Goal: Check status: Check status

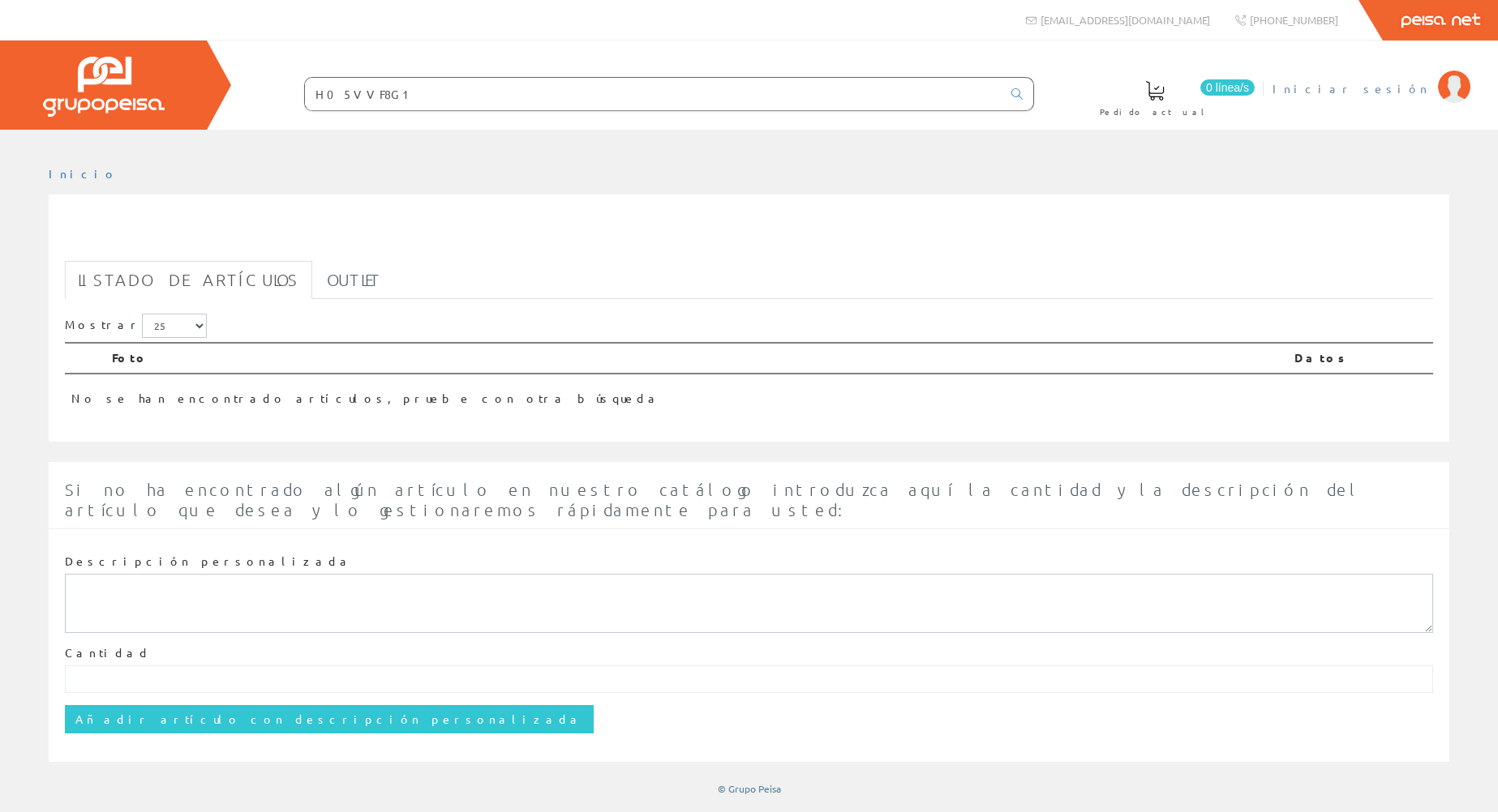
click at [1397, 94] on span "Iniciar sesión" at bounding box center [1351, 88] width 157 height 16
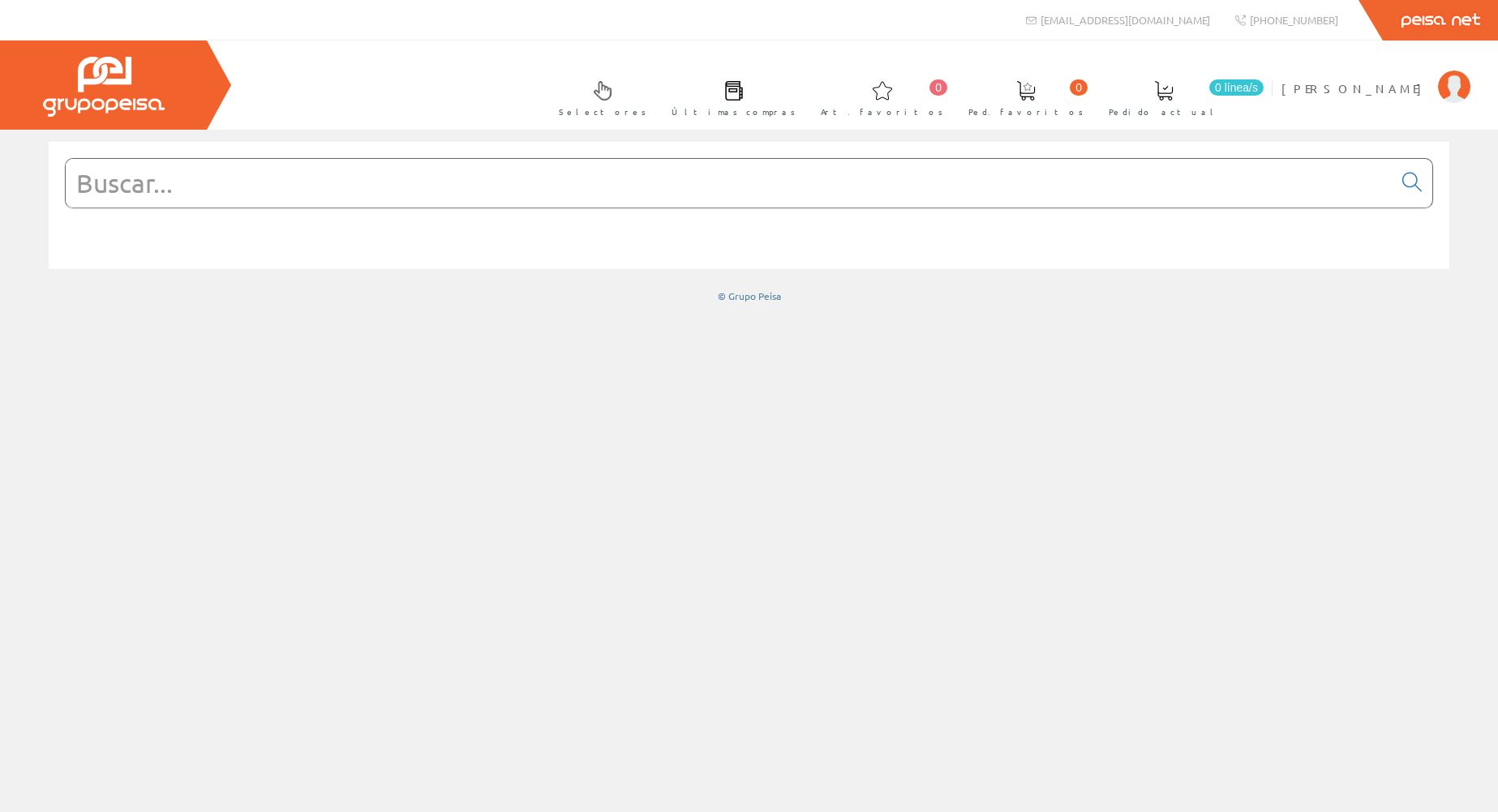
click at [796, 118] on span "Últimas compras" at bounding box center [734, 111] width 125 height 16
click at [743, 93] on span at bounding box center [734, 91] width 19 height 19
click at [1416, 89] on span "[PERSON_NAME]" at bounding box center [1355, 88] width 148 height 16
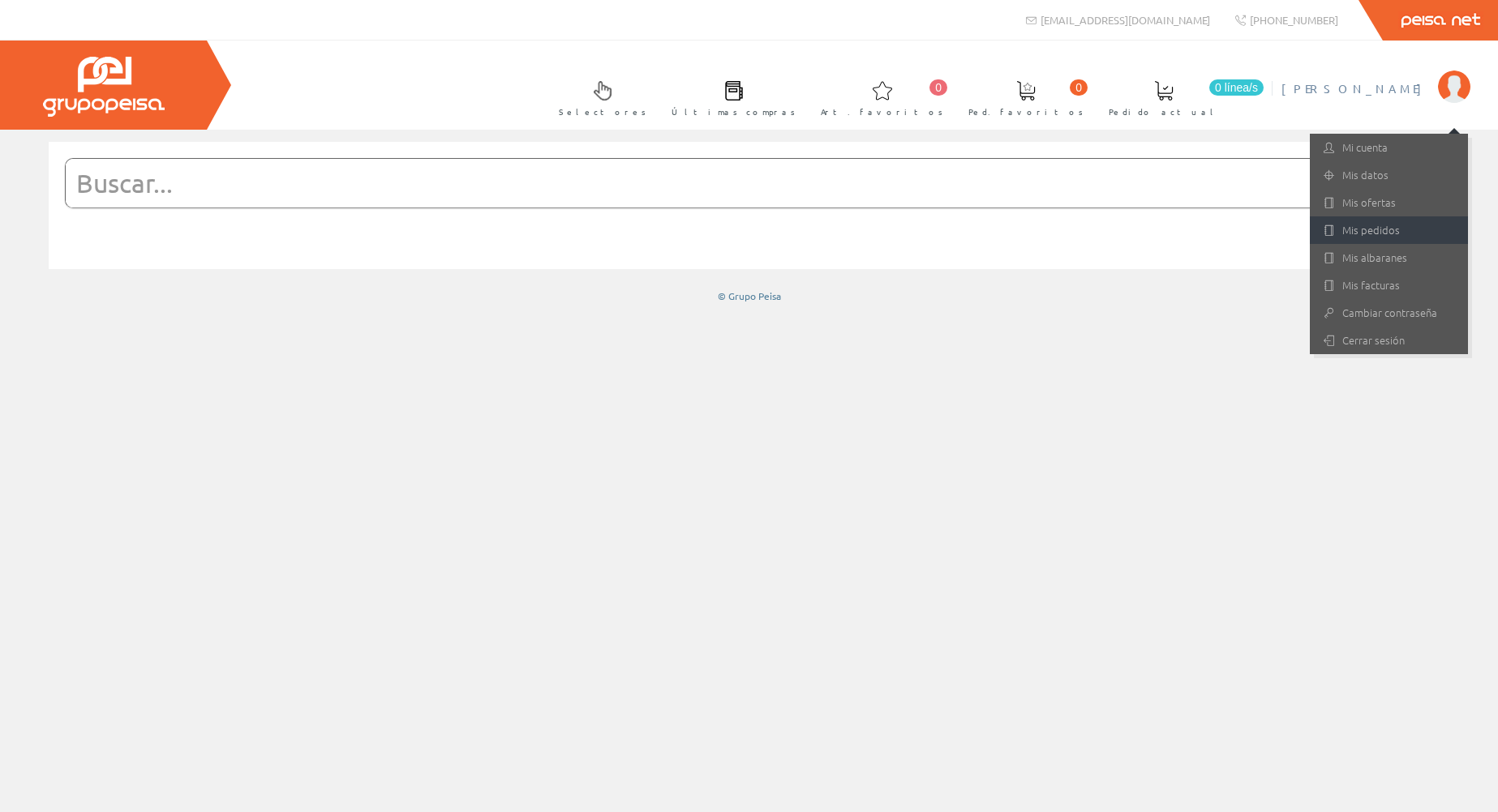
click at [1391, 222] on link "Mis pedidos" at bounding box center [1389, 230] width 158 height 28
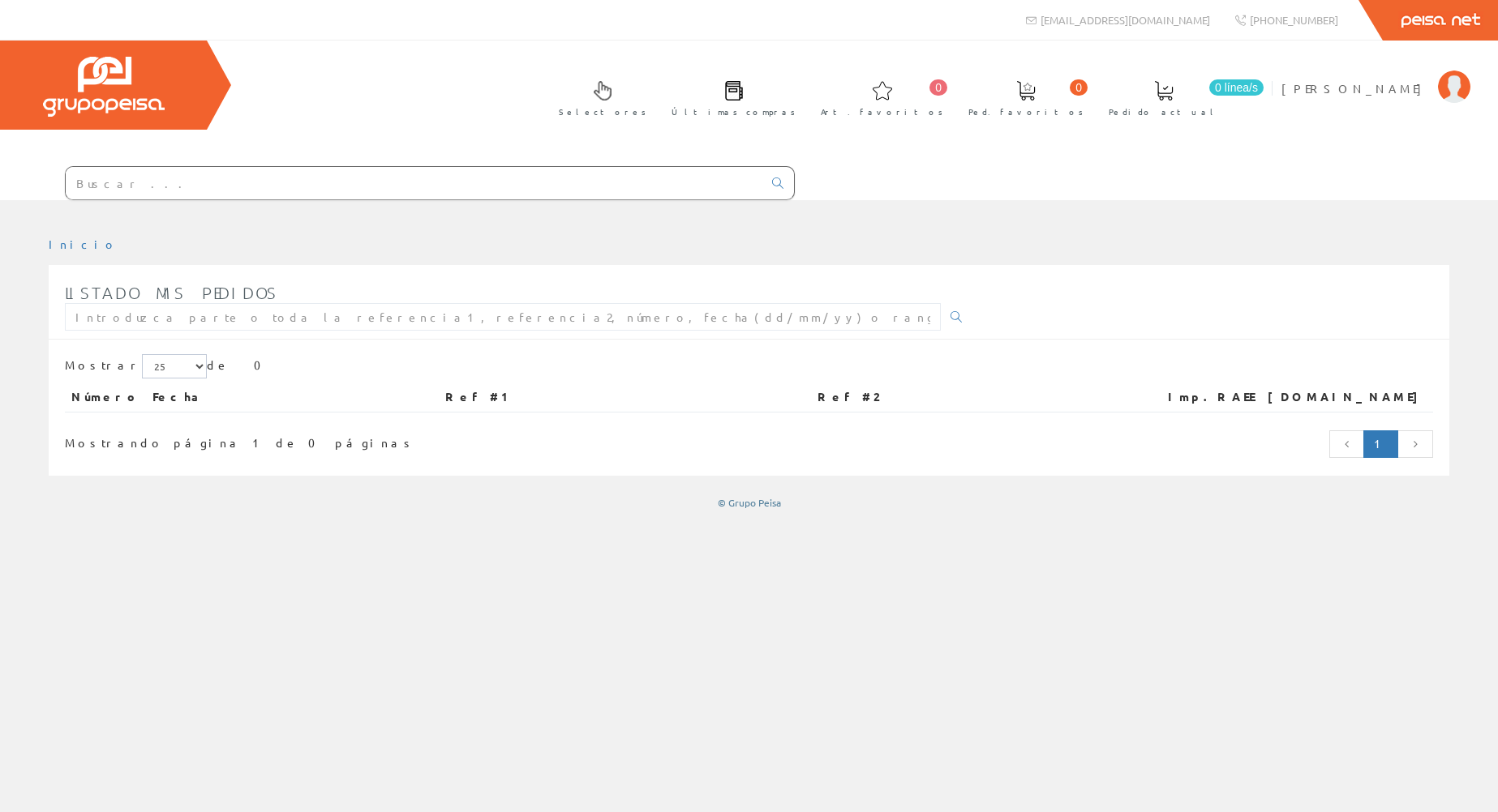
click at [1403, 93] on span "[PERSON_NAME]" at bounding box center [1355, 88] width 148 height 16
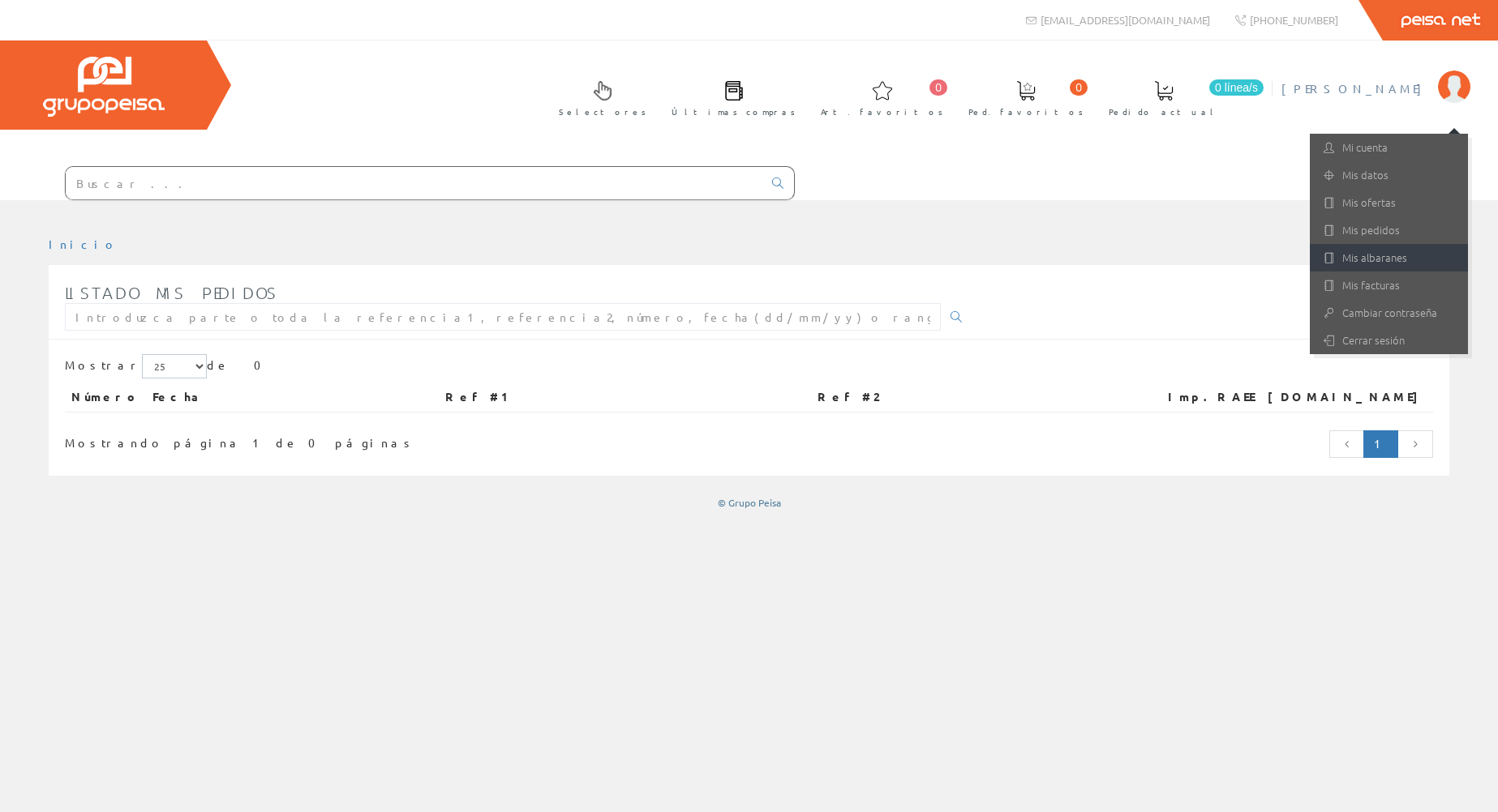
click at [1373, 257] on link "Mis albaranes" at bounding box center [1389, 258] width 158 height 28
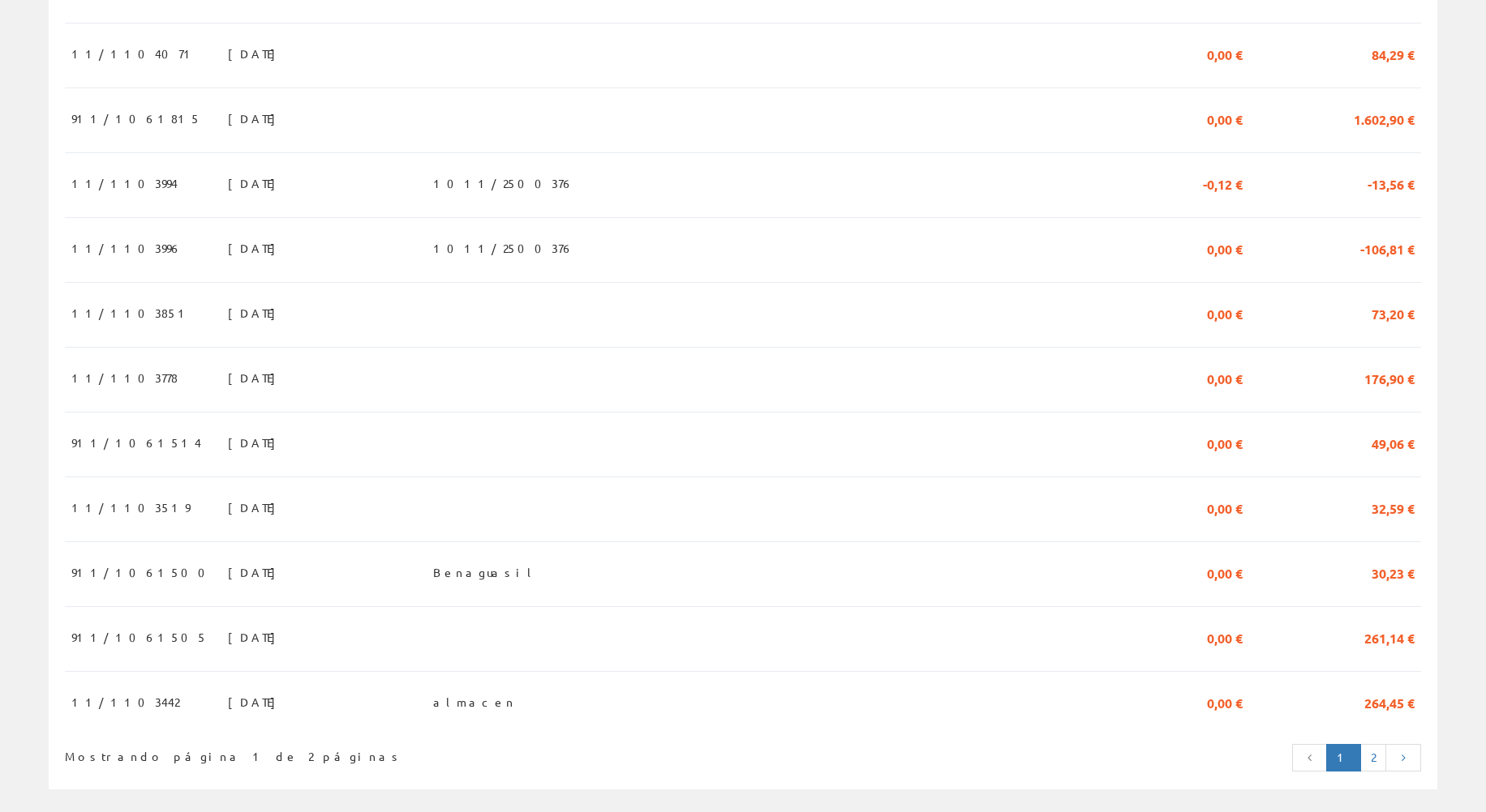
scroll to position [1342, 0]
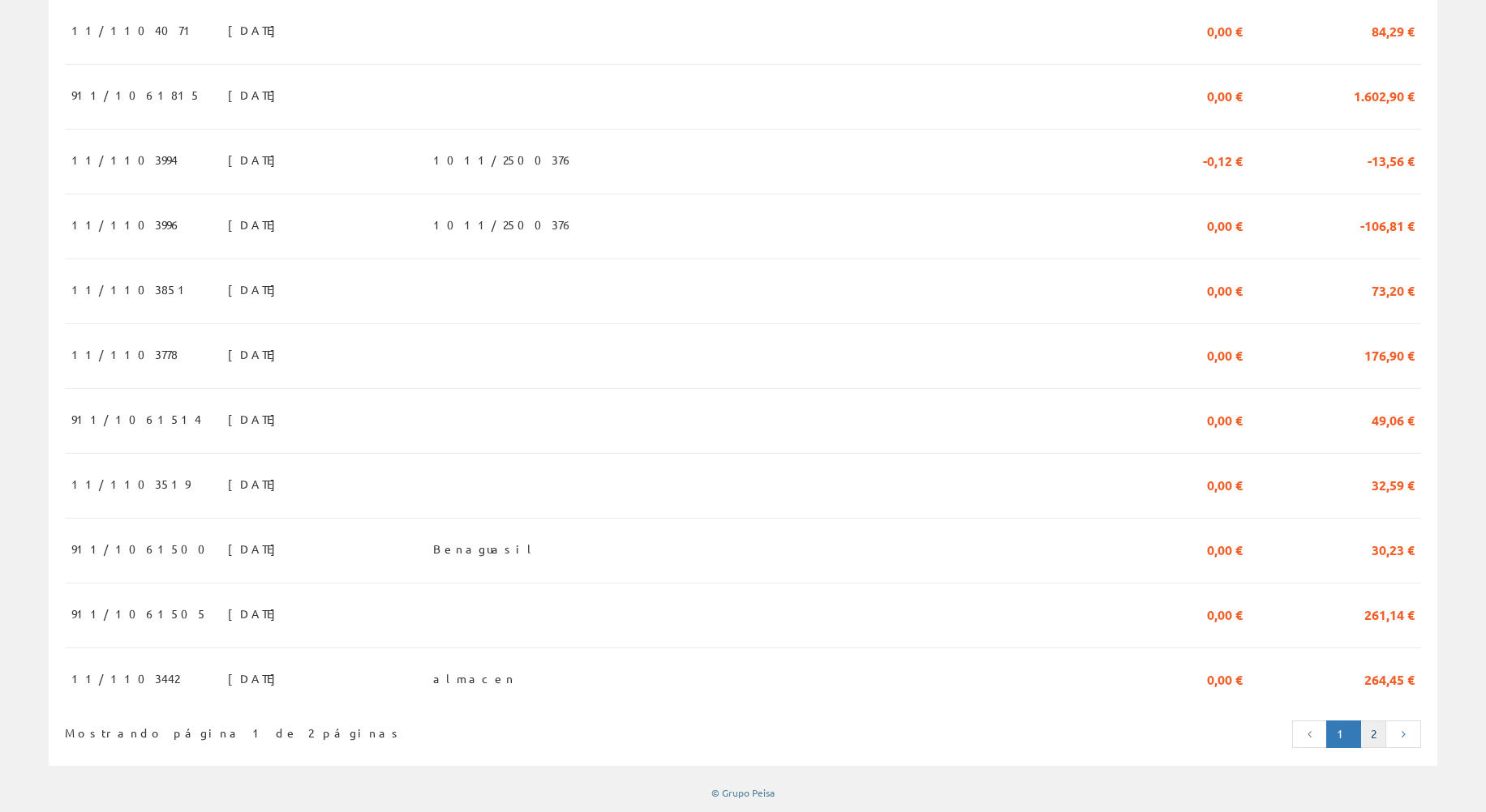
click at [1383, 733] on link "2" at bounding box center [1373, 734] width 26 height 28
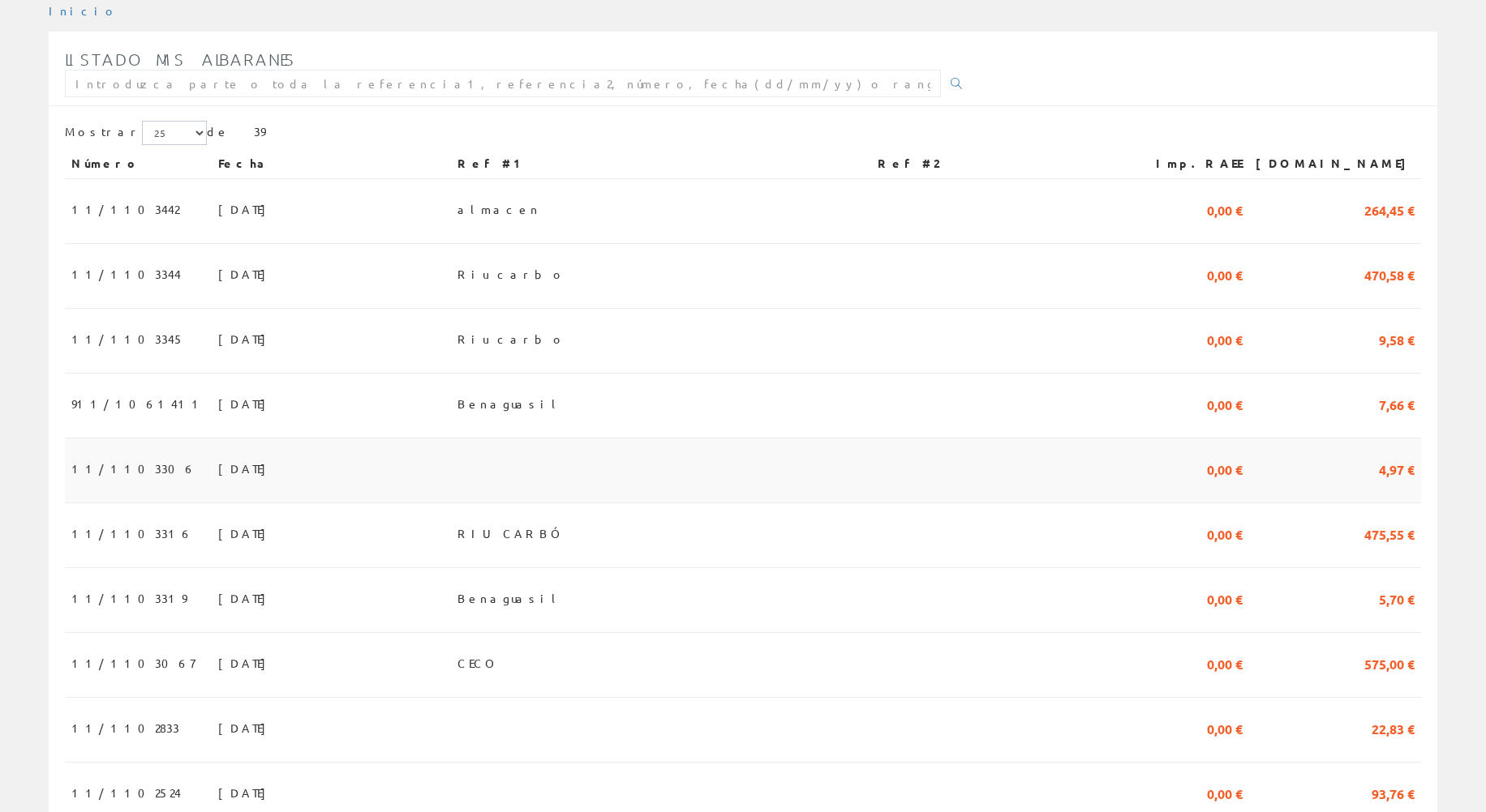
scroll to position [243, 0]
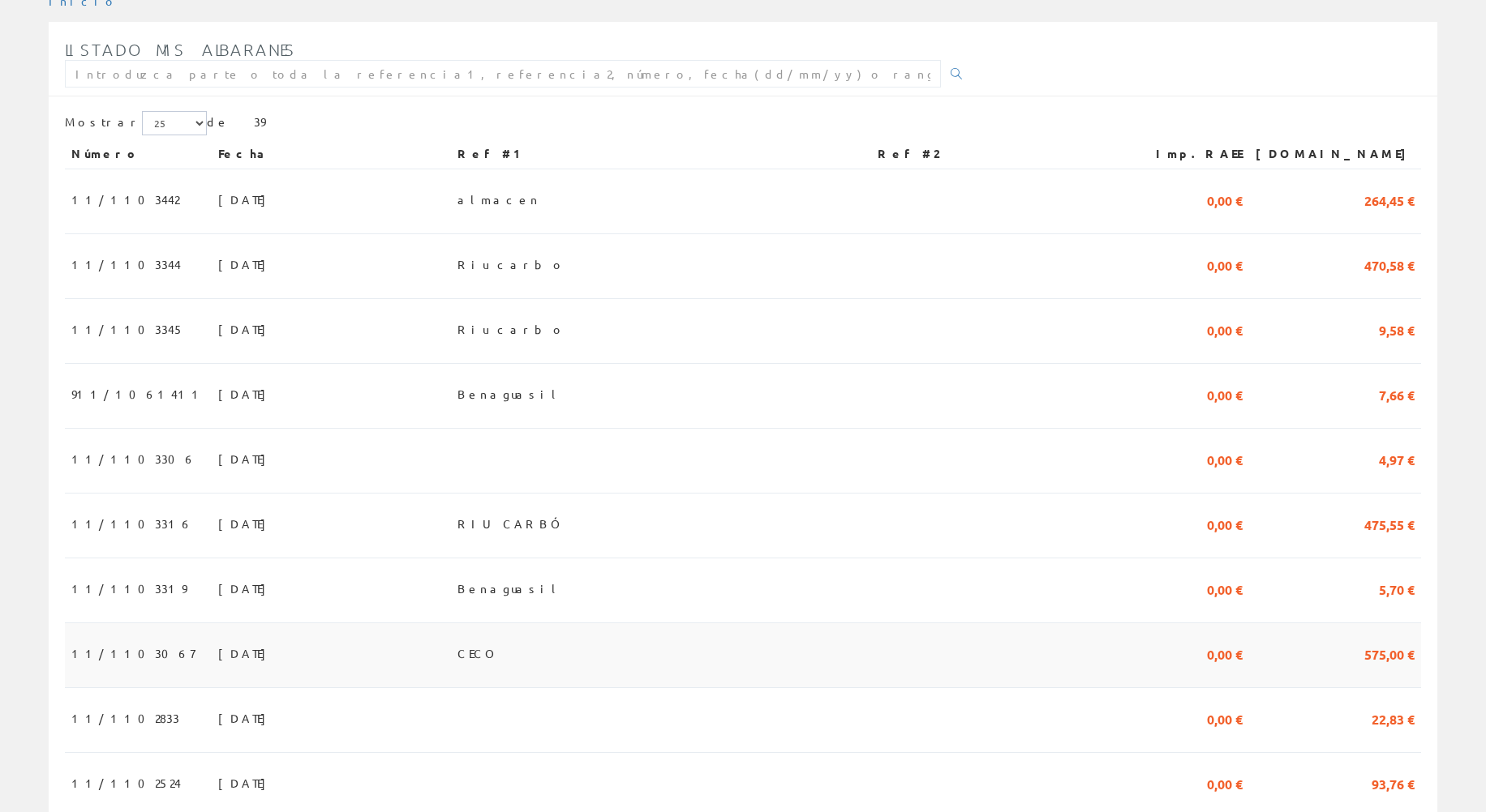
click at [500, 655] on span "CECO" at bounding box center [479, 653] width 42 height 28
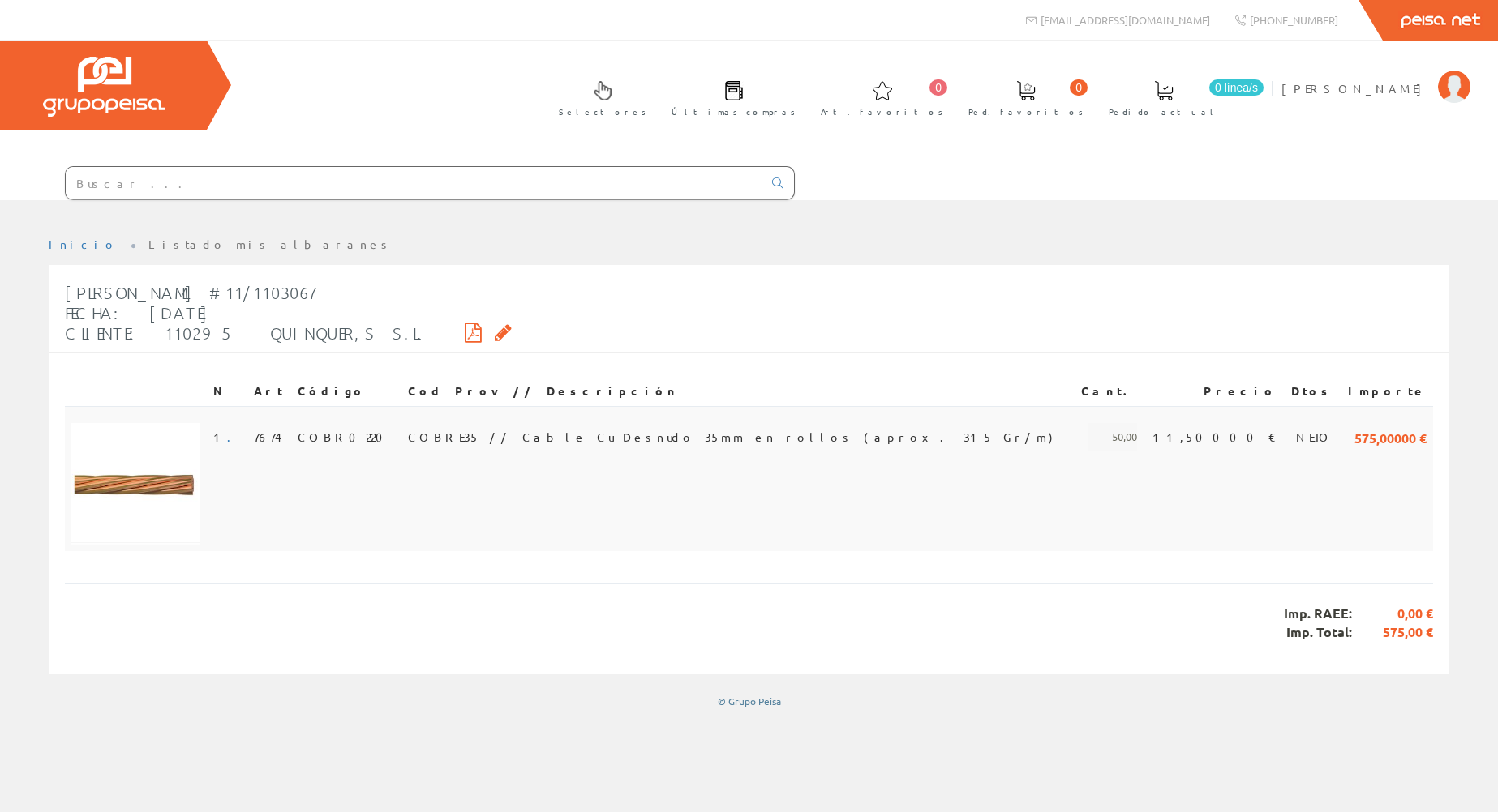
click at [347, 429] on span "COBR0220" at bounding box center [345, 437] width 95 height 28
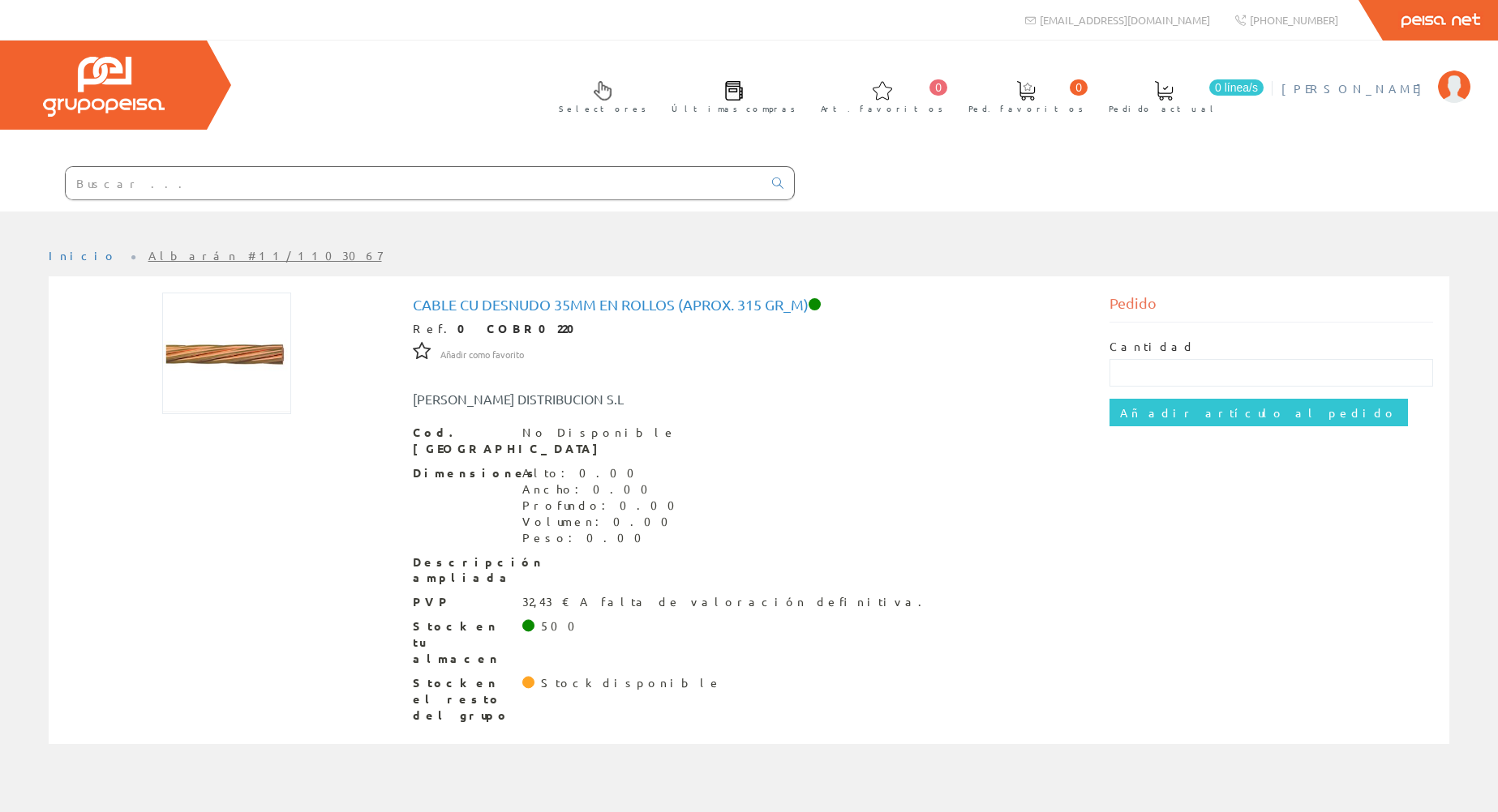
click at [1416, 92] on span "[PERSON_NAME]" at bounding box center [1355, 88] width 148 height 16
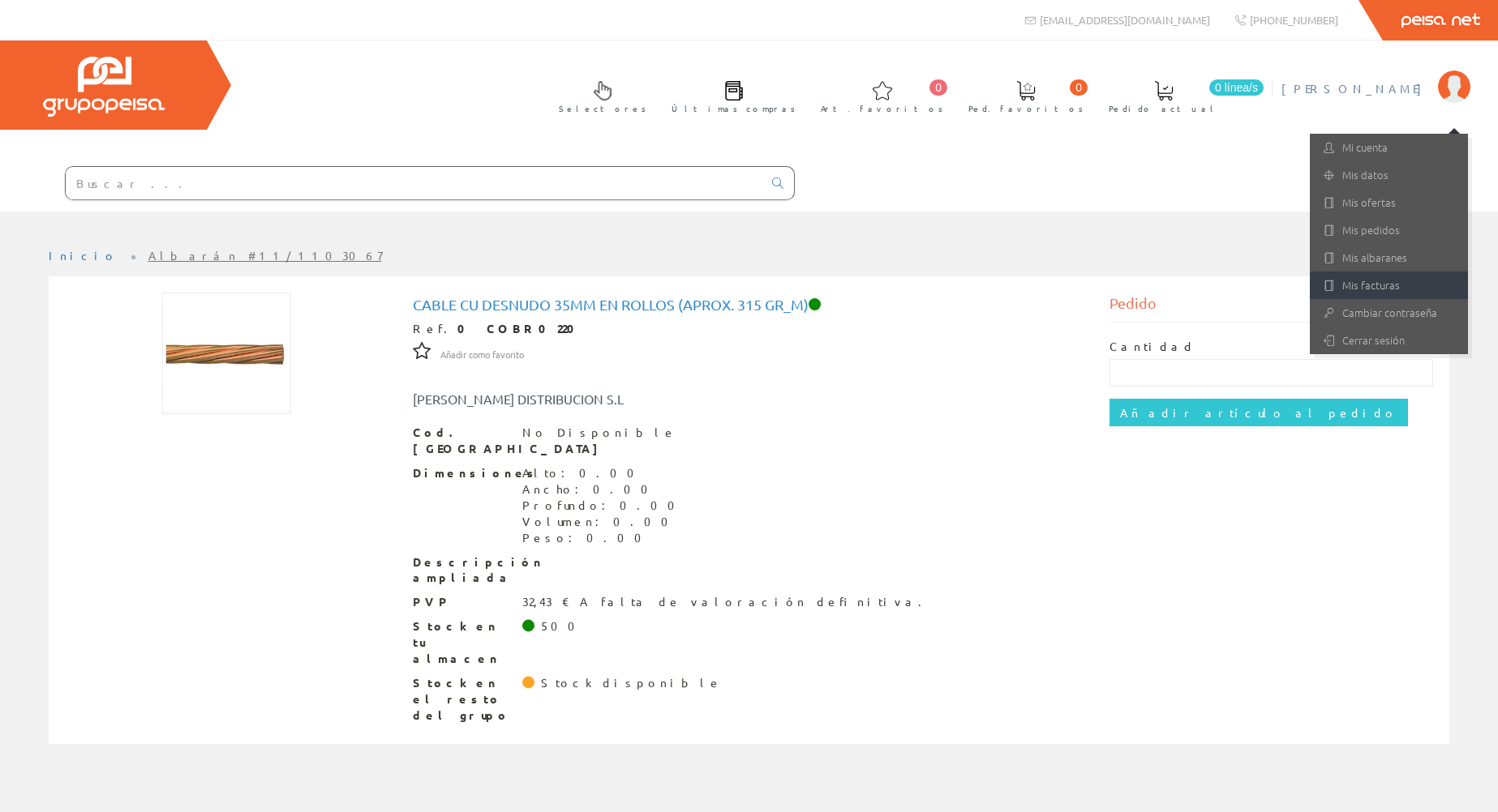
click at [1395, 285] on link "Mis facturas" at bounding box center [1389, 285] width 158 height 28
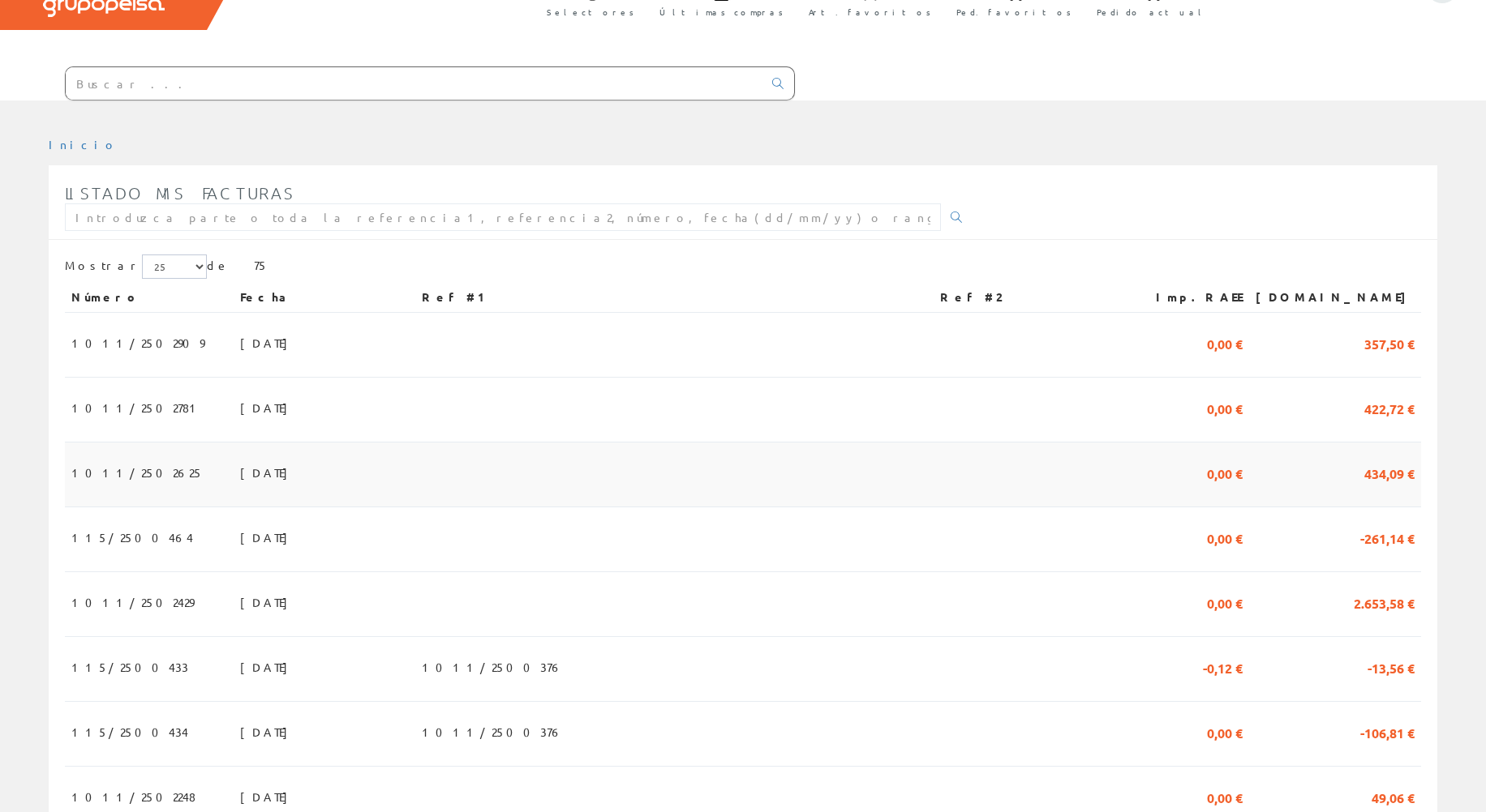
scroll to position [162, 0]
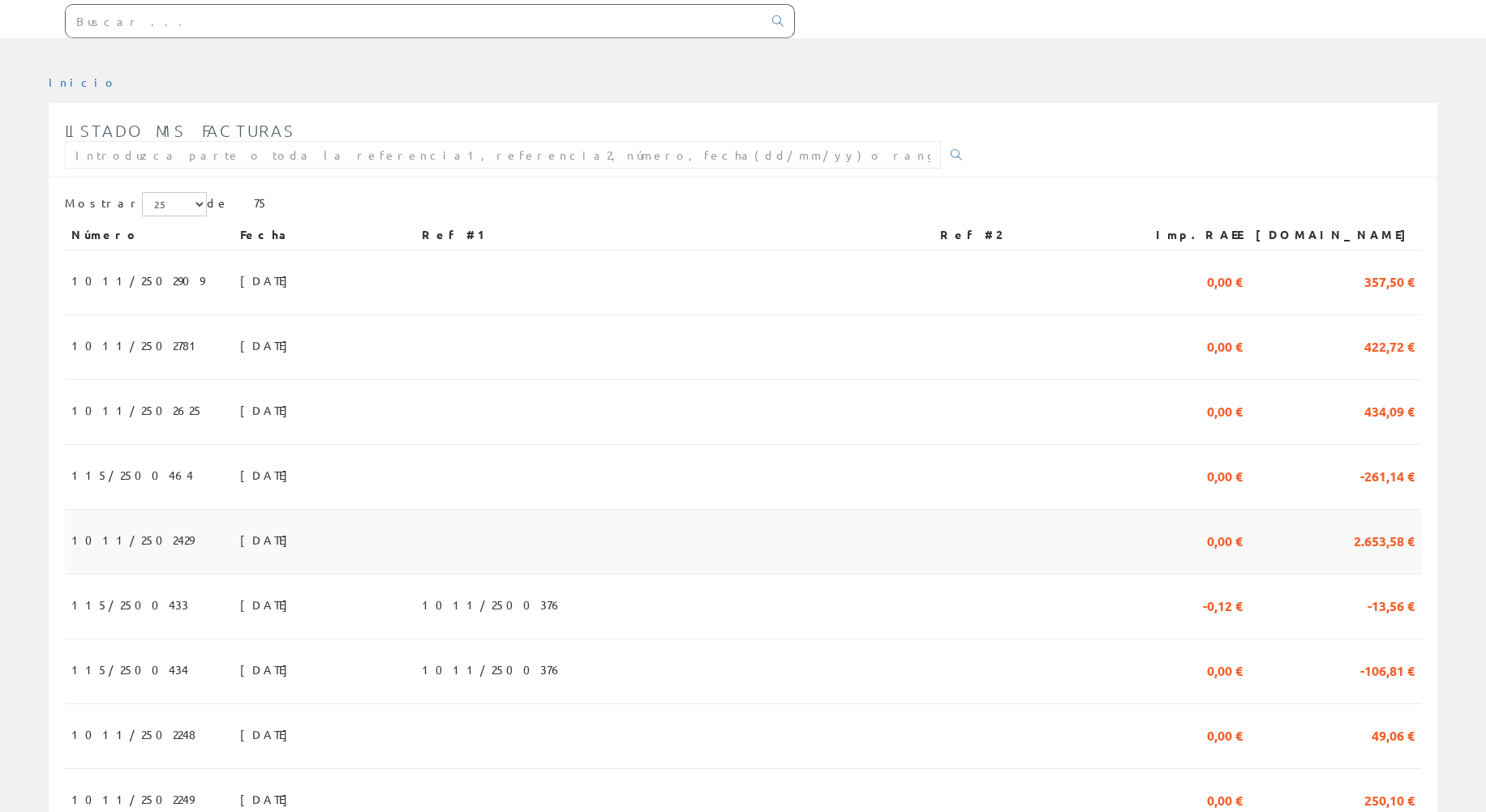
click at [240, 545] on span "31/07/2025" at bounding box center [268, 540] width 56 height 28
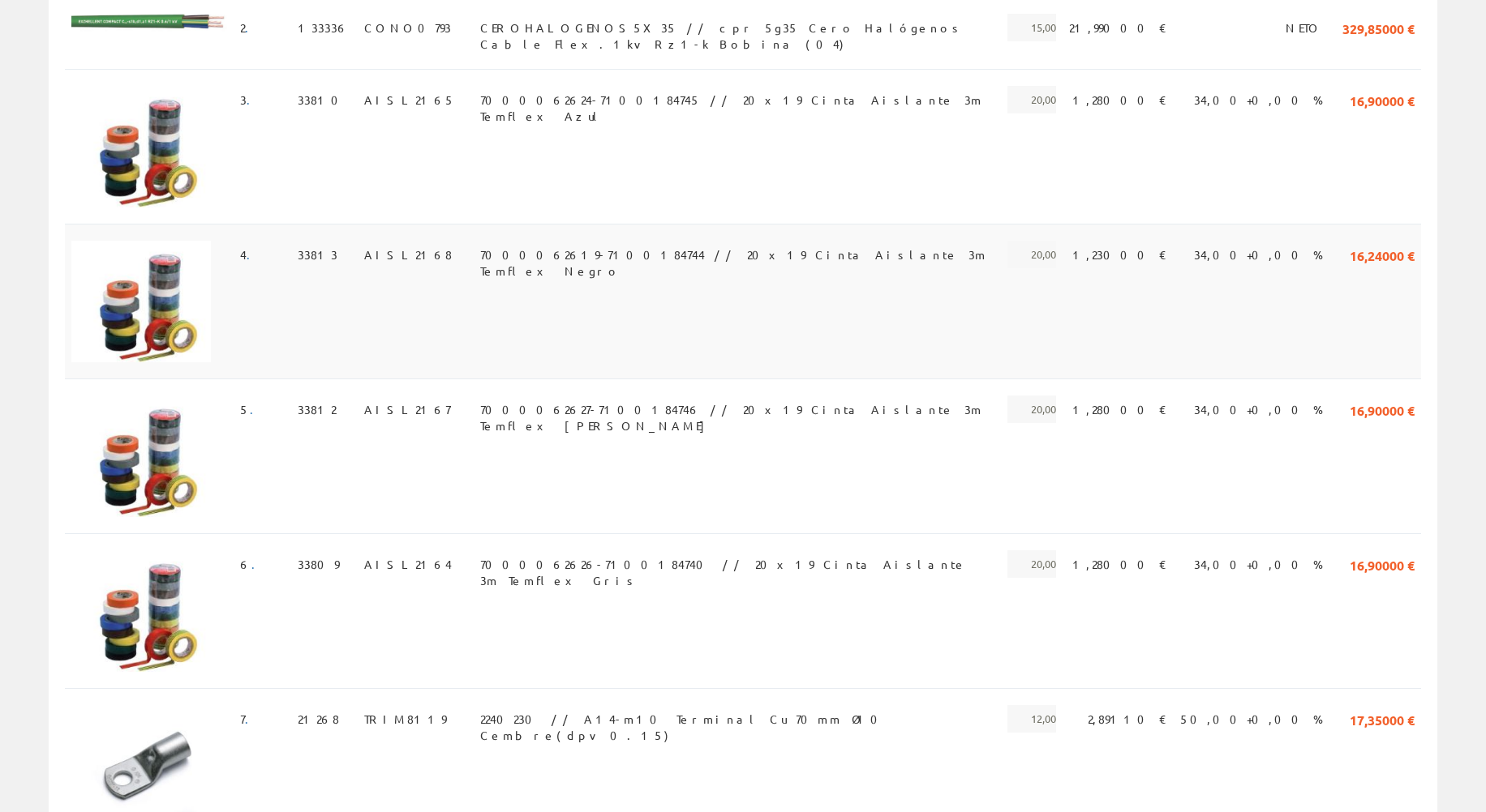
scroll to position [326, 0]
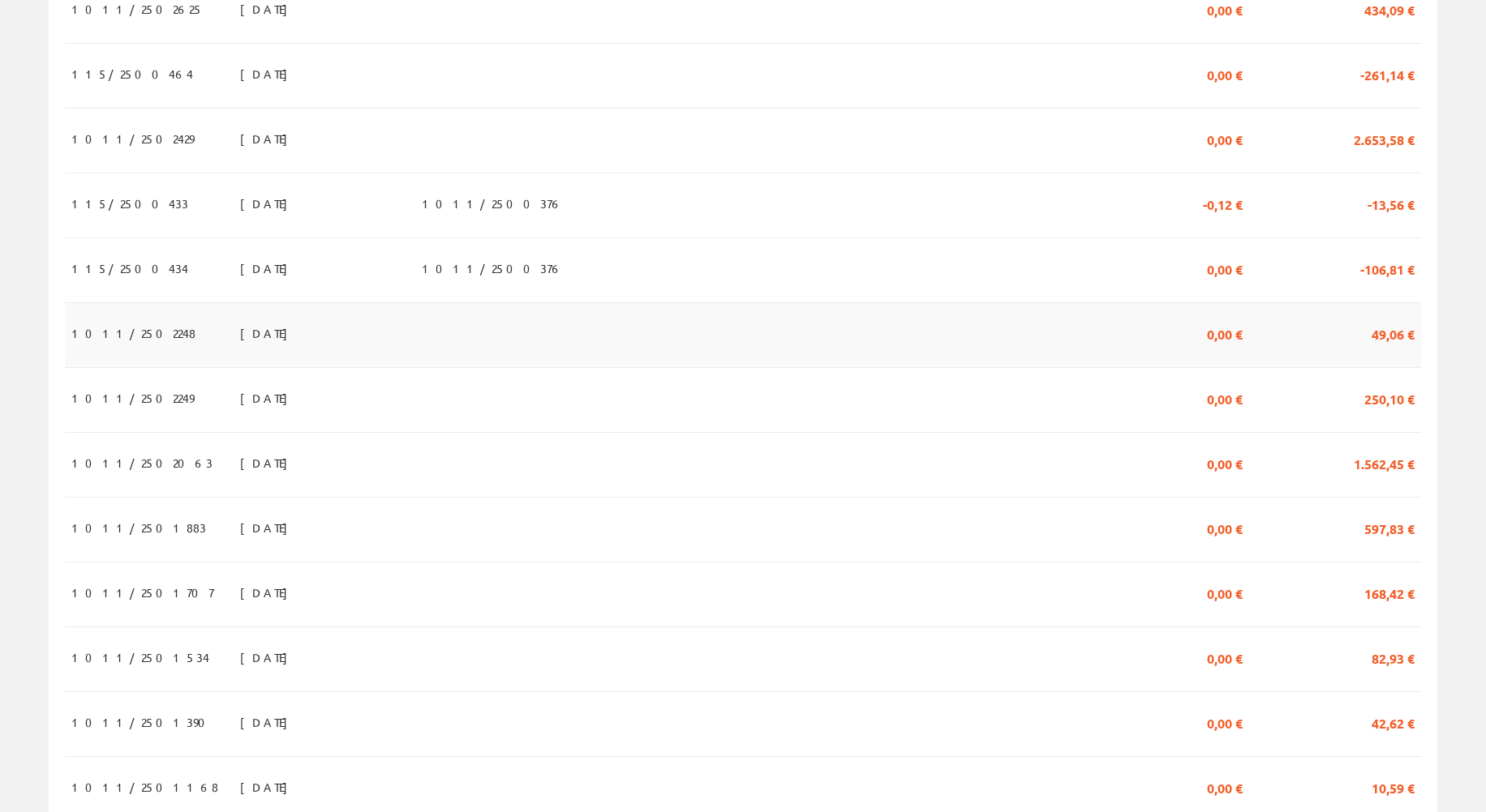
scroll to position [568, 0]
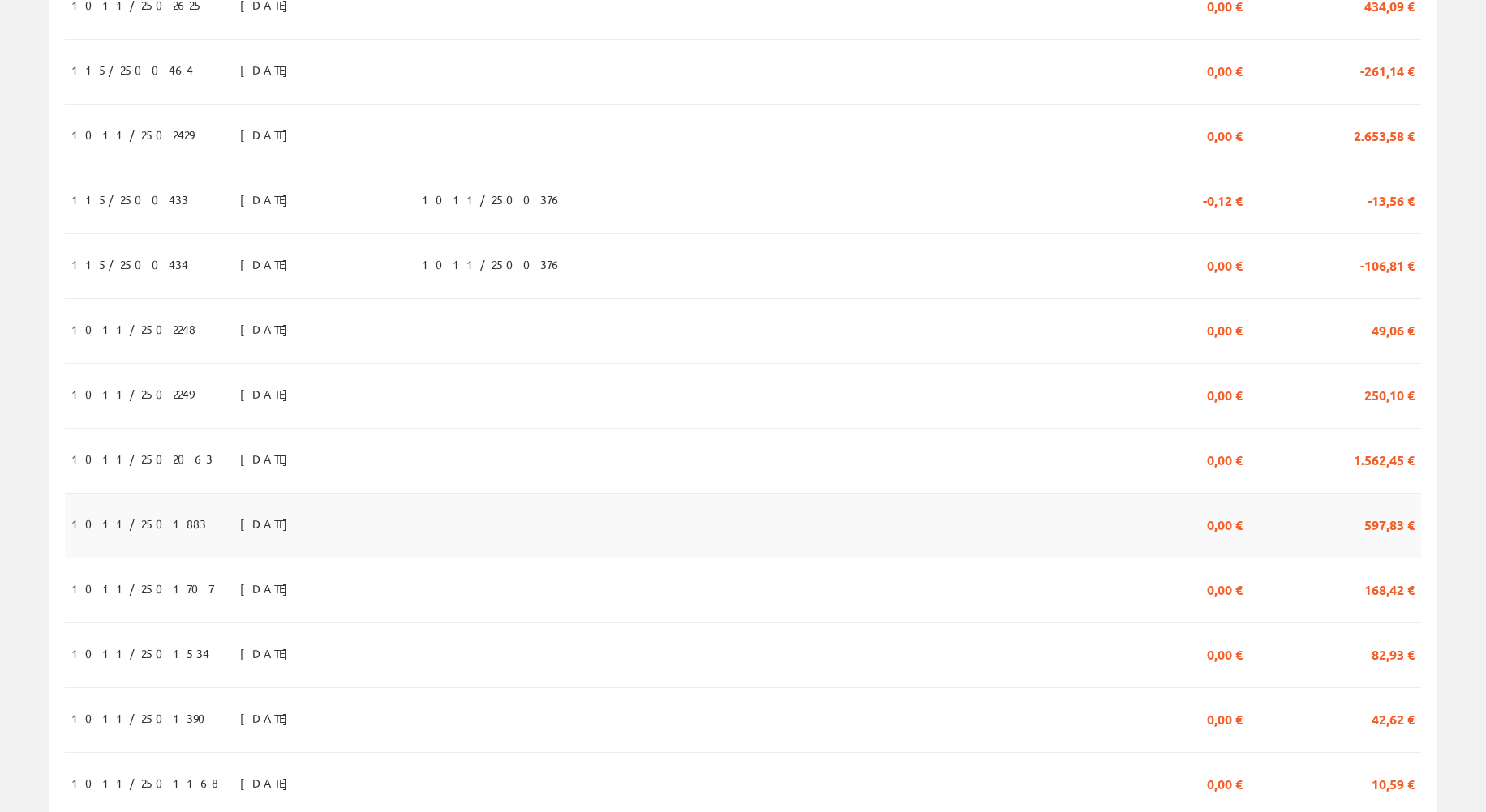
click at [240, 532] on span "[DATE]" at bounding box center [268, 524] width 56 height 28
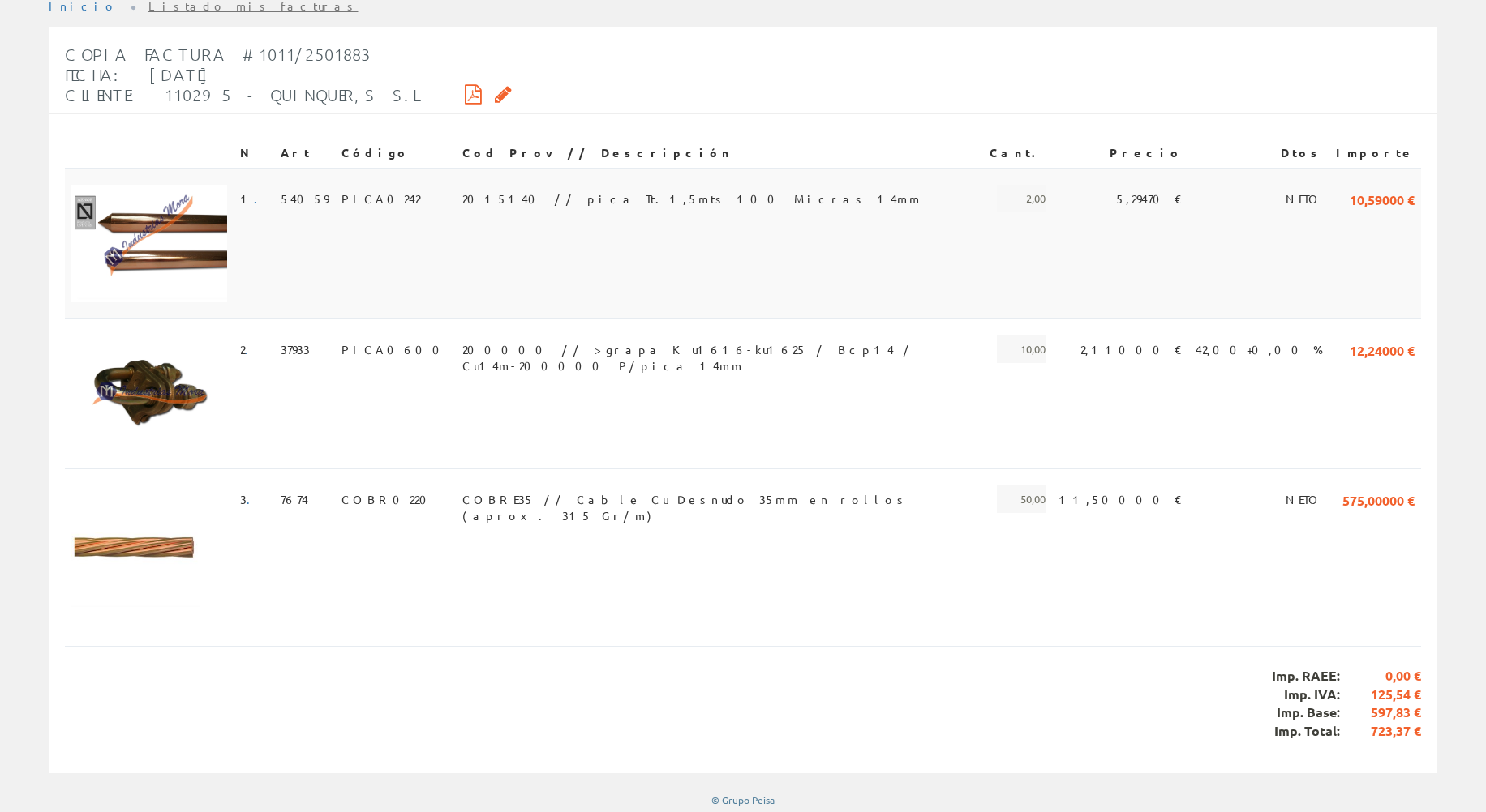
scroll to position [243, 0]
